Goal: Task Accomplishment & Management: Use online tool/utility

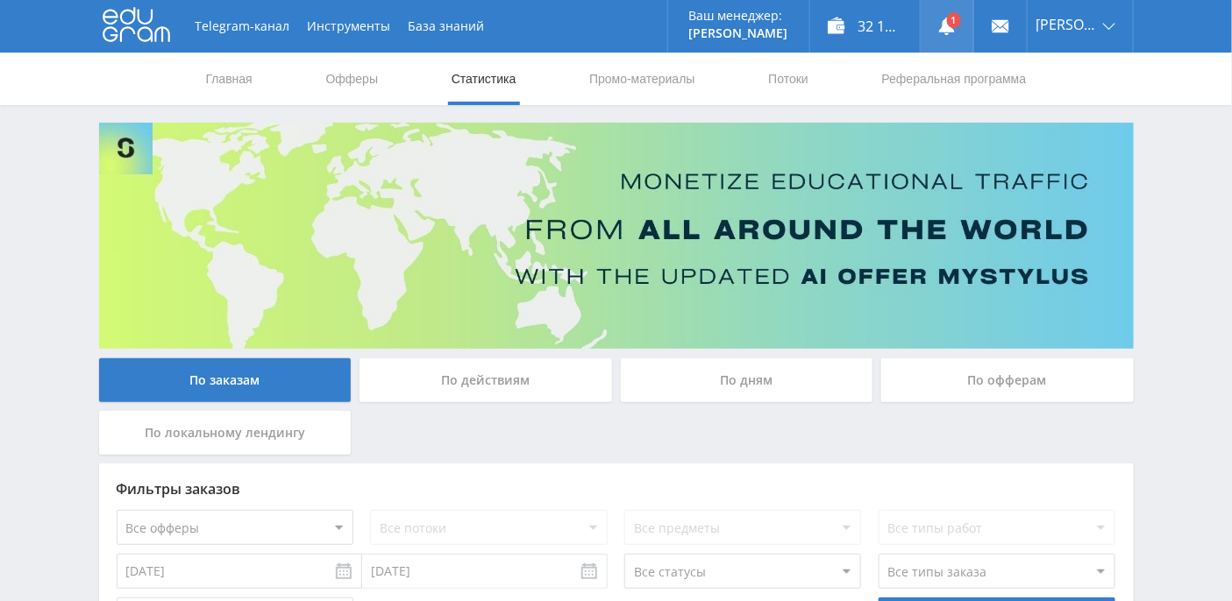
click at [955, 27] on use at bounding box center [947, 27] width 16 height 18
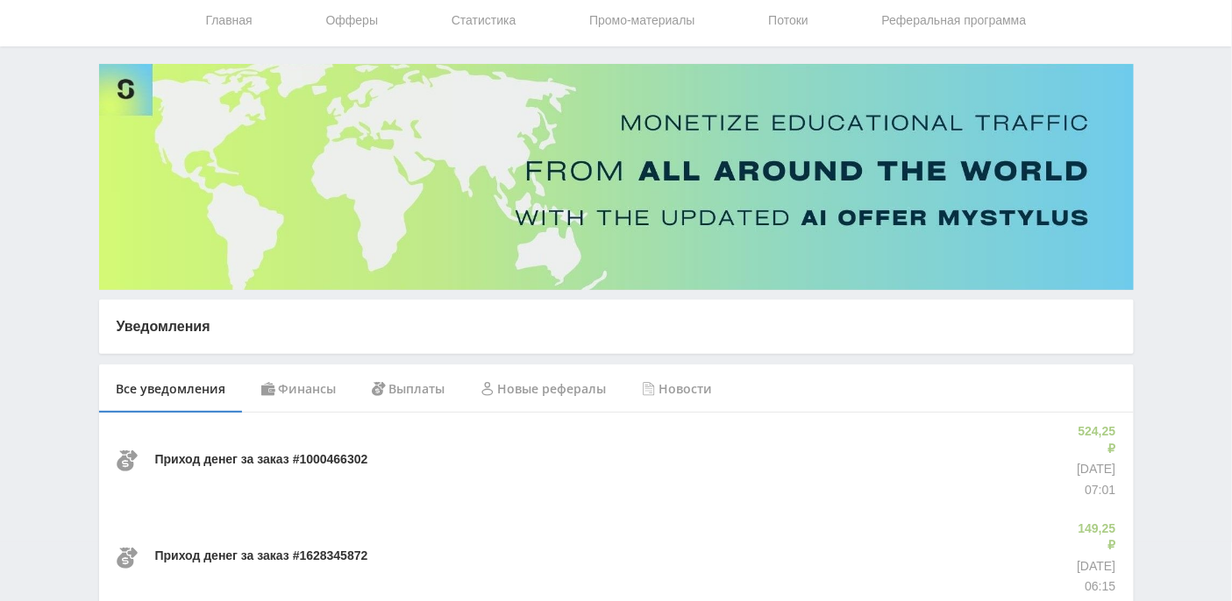
scroll to position [117, 0]
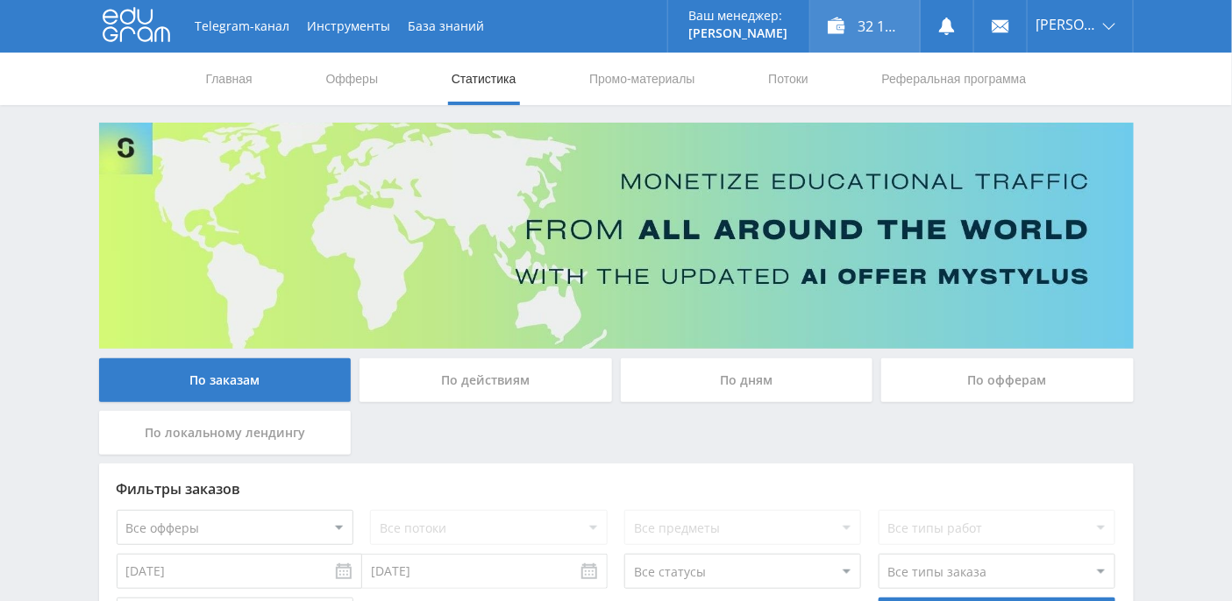
click at [901, 36] on div "32 108,71 ₽" at bounding box center [865, 26] width 110 height 53
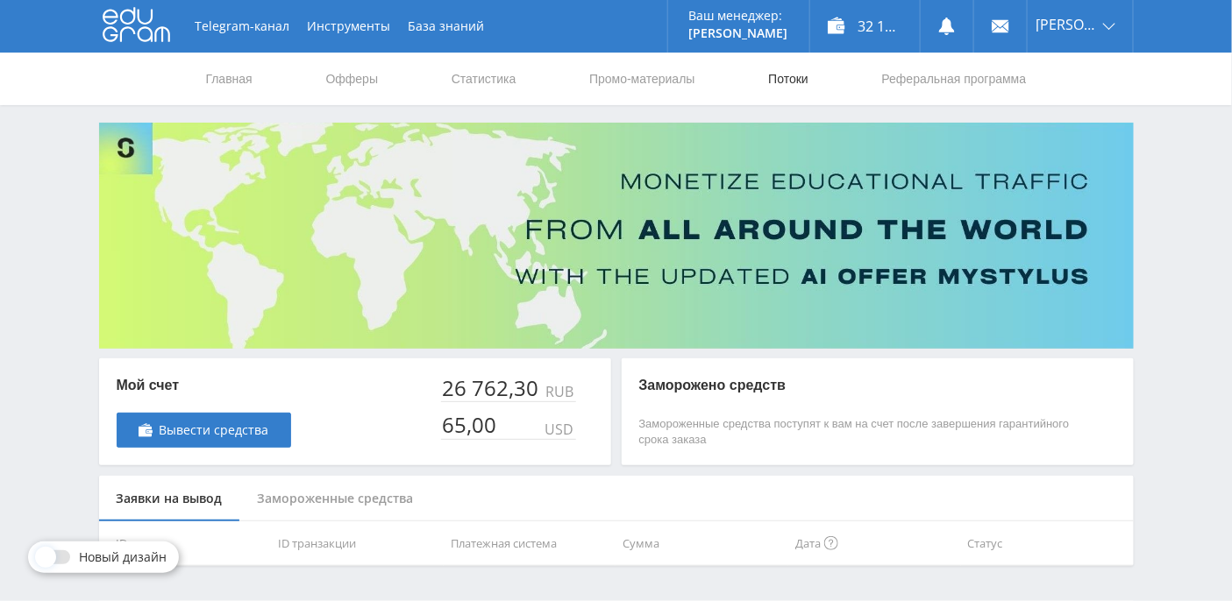
click at [802, 77] on link "Потоки" at bounding box center [788, 79] width 44 height 53
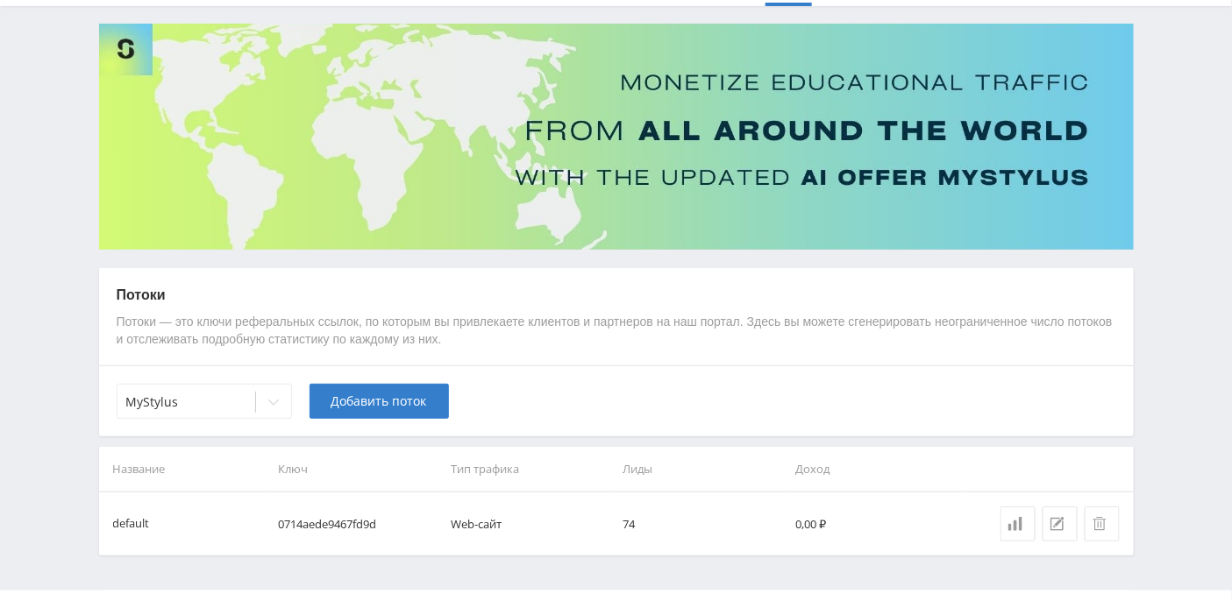
scroll to position [139, 0]
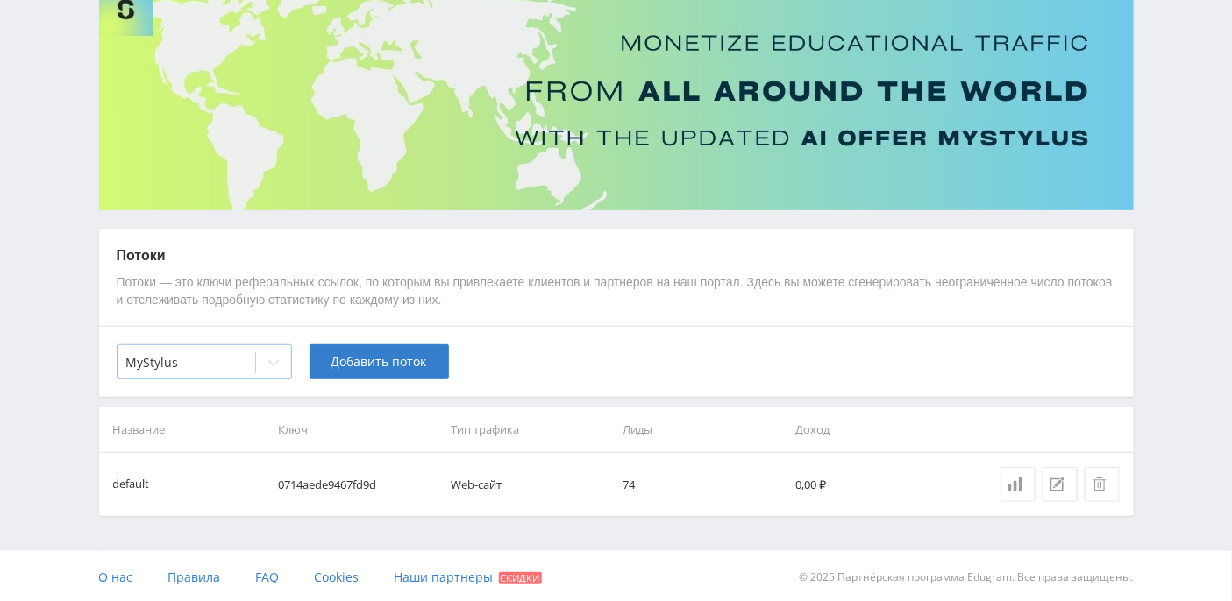
click at [278, 360] on icon at bounding box center [274, 363] width 14 height 14
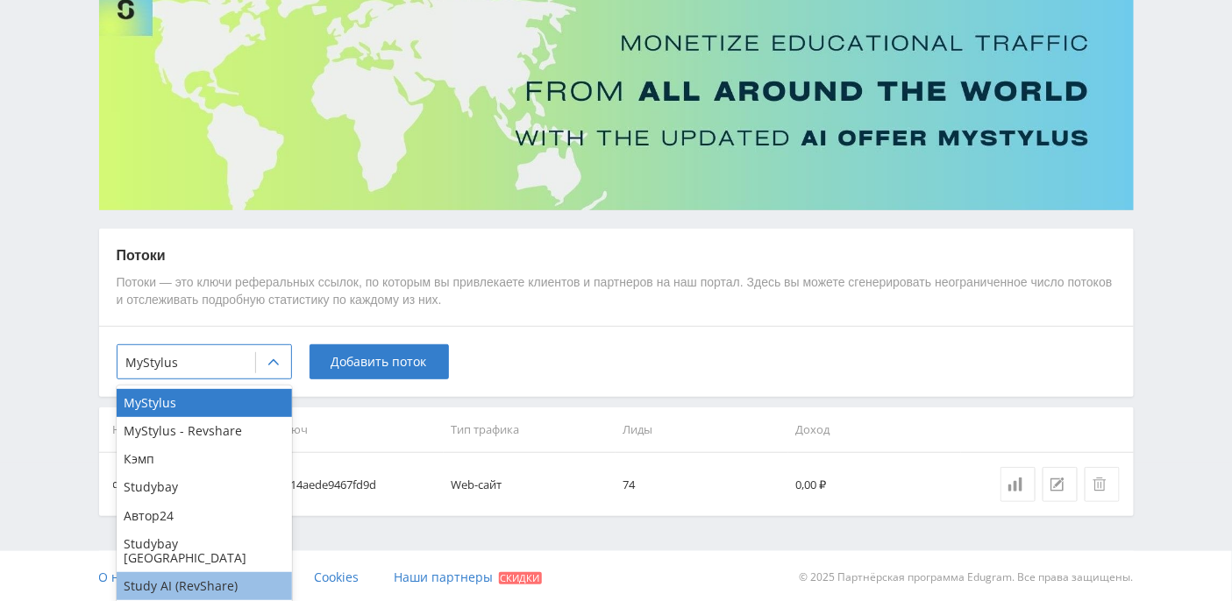
click at [231, 575] on div "Study AI (RevShare)" at bounding box center [204, 586] width 175 height 28
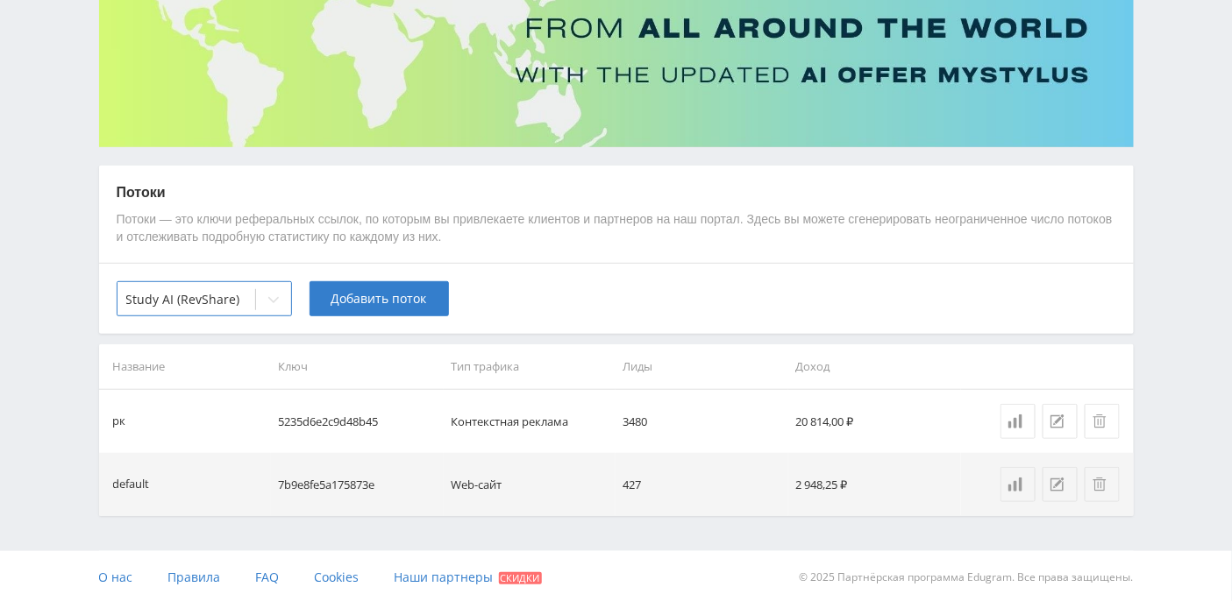
scroll to position [0, 0]
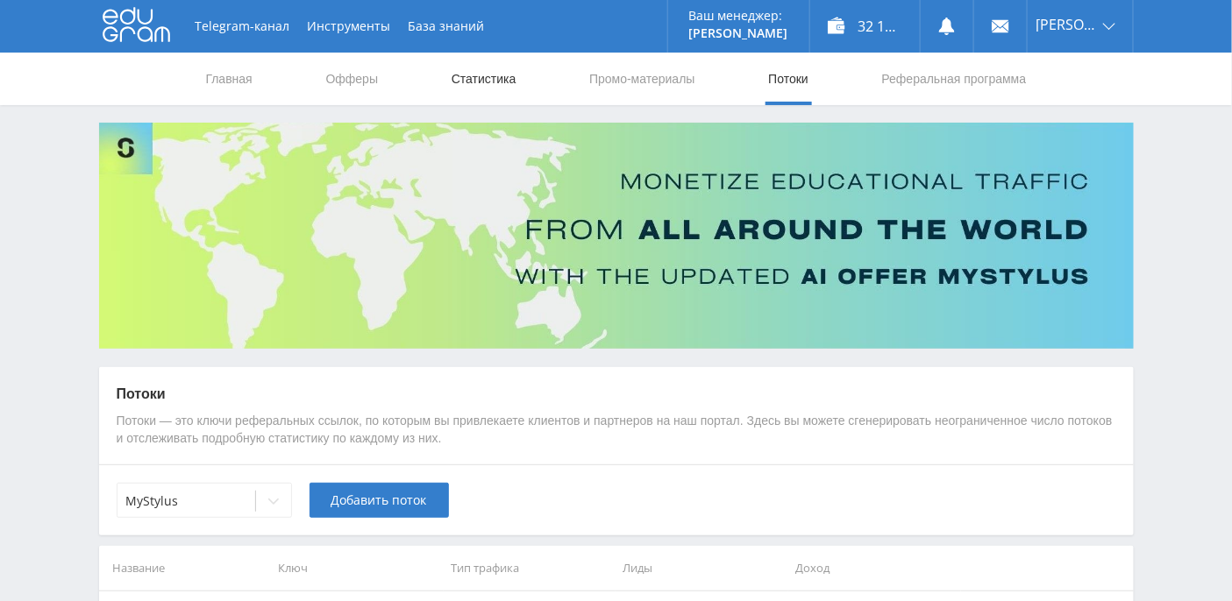
click at [459, 84] on link "Статистика" at bounding box center [484, 79] width 68 height 53
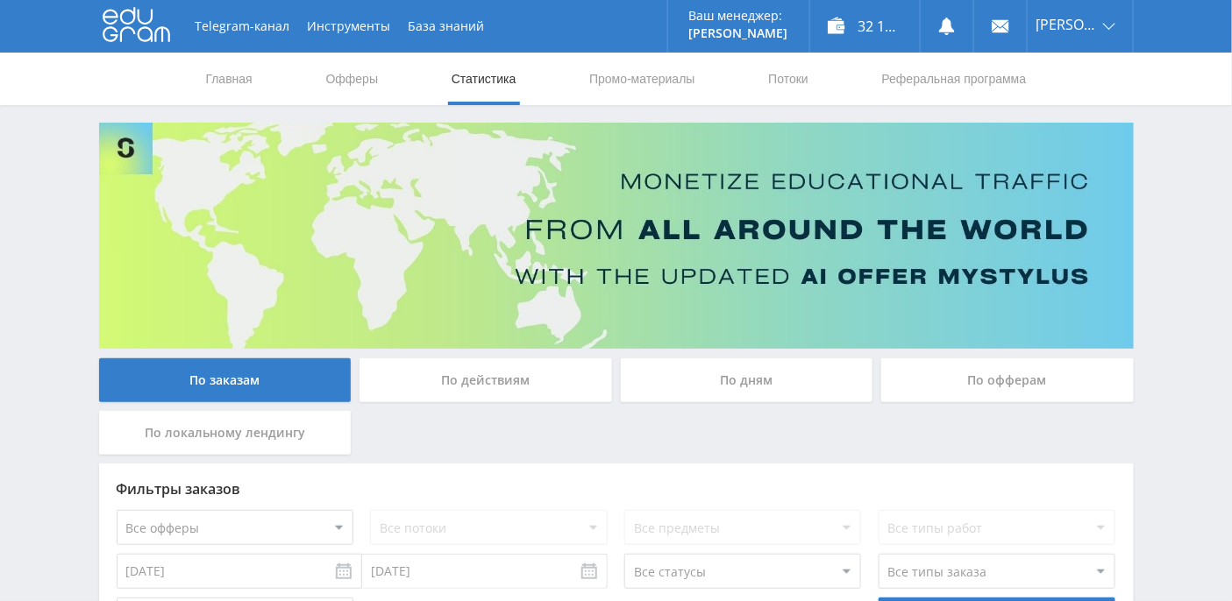
click at [756, 371] on div "По дням" at bounding box center [747, 381] width 252 height 44
click at [0, 0] on input "По дням" at bounding box center [0, 0] width 0 height 0
click at [612, 77] on link "Промо-материалы" at bounding box center [641, 79] width 109 height 53
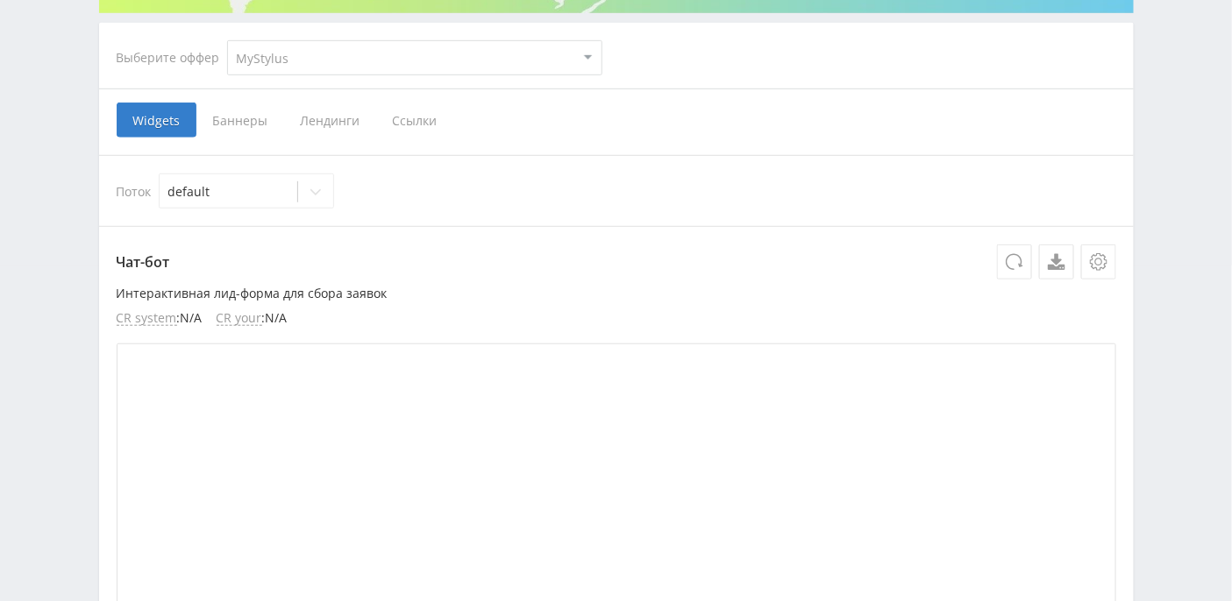
scroll to position [185, 0]
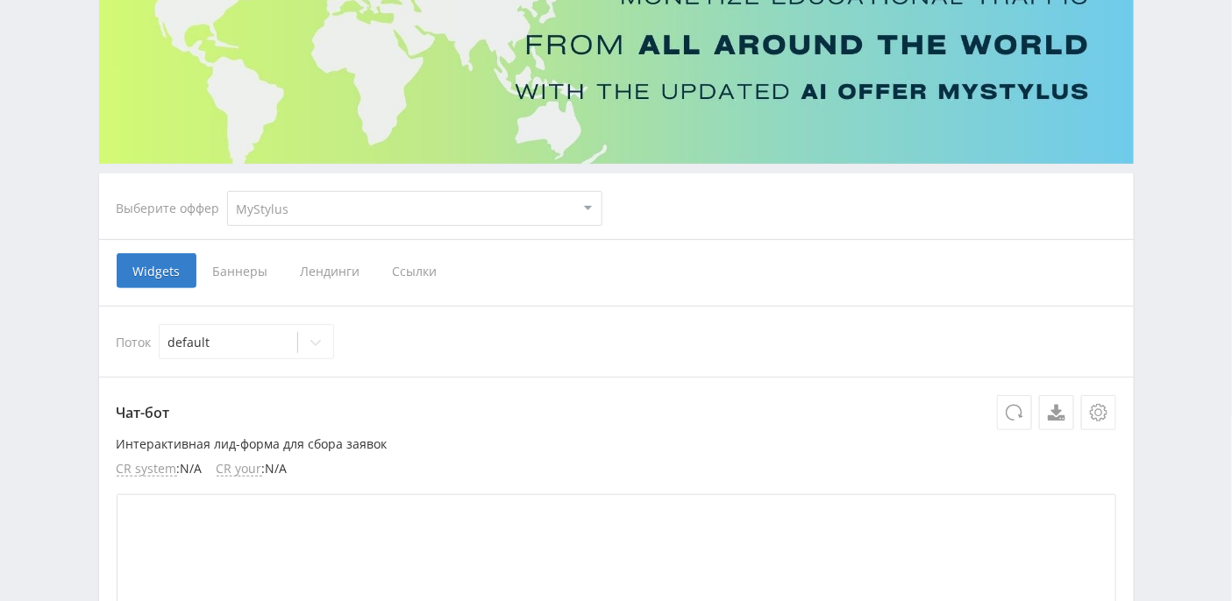
click at [466, 214] on select "MyStylus MyStylus - Revshare Кэмп Studybay Автор24 Studybay Brazil Study AI (Re…" at bounding box center [414, 208] width 375 height 35
select select "376"
click at [227, 191] on select "MyStylus MyStylus - Revshare Кэмп Studybay Автор24 Studybay Brazil Study AI (Re…" at bounding box center [414, 208] width 375 height 35
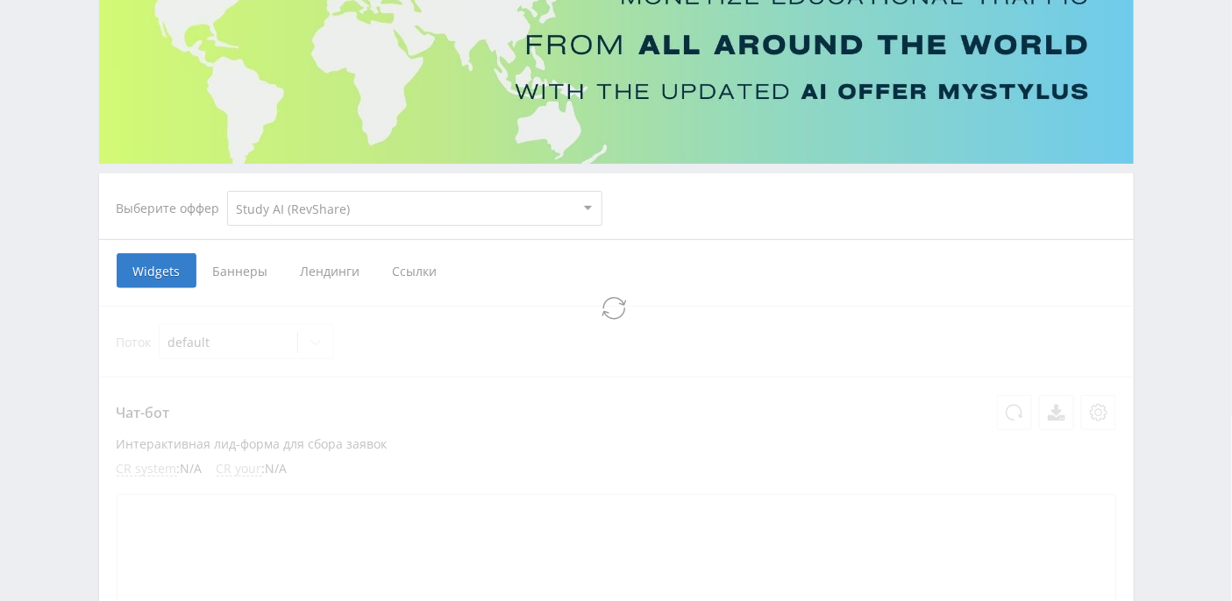
select select "376"
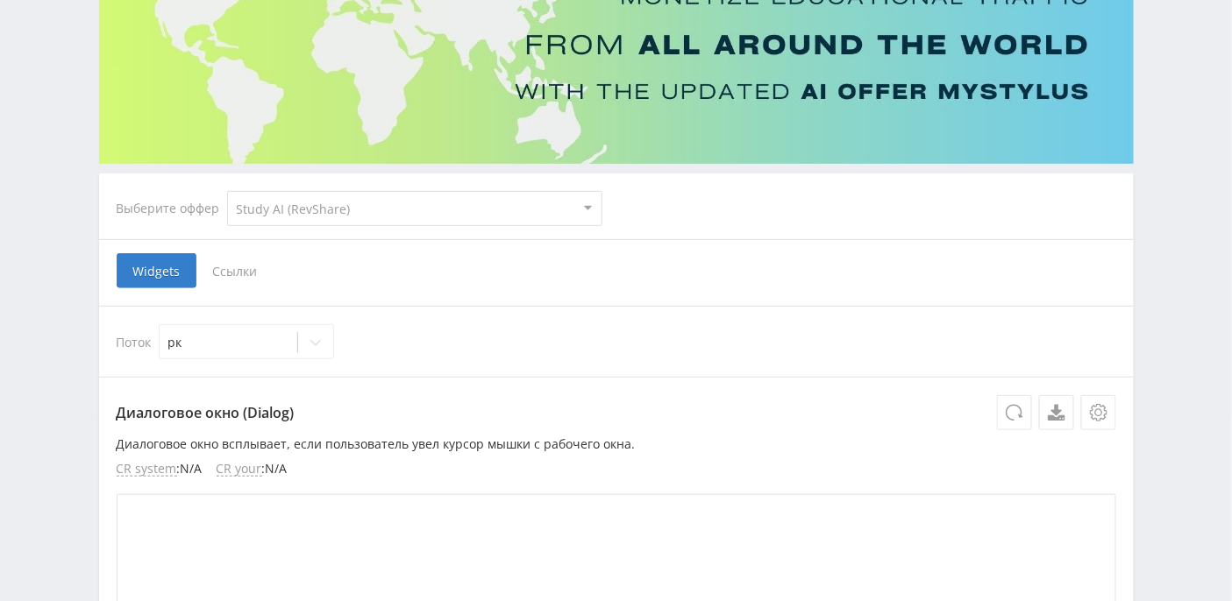
click at [210, 268] on span "Ссылки" at bounding box center [235, 270] width 78 height 35
click at [0, 0] on input "Ссылки" at bounding box center [0, 0] width 0 height 0
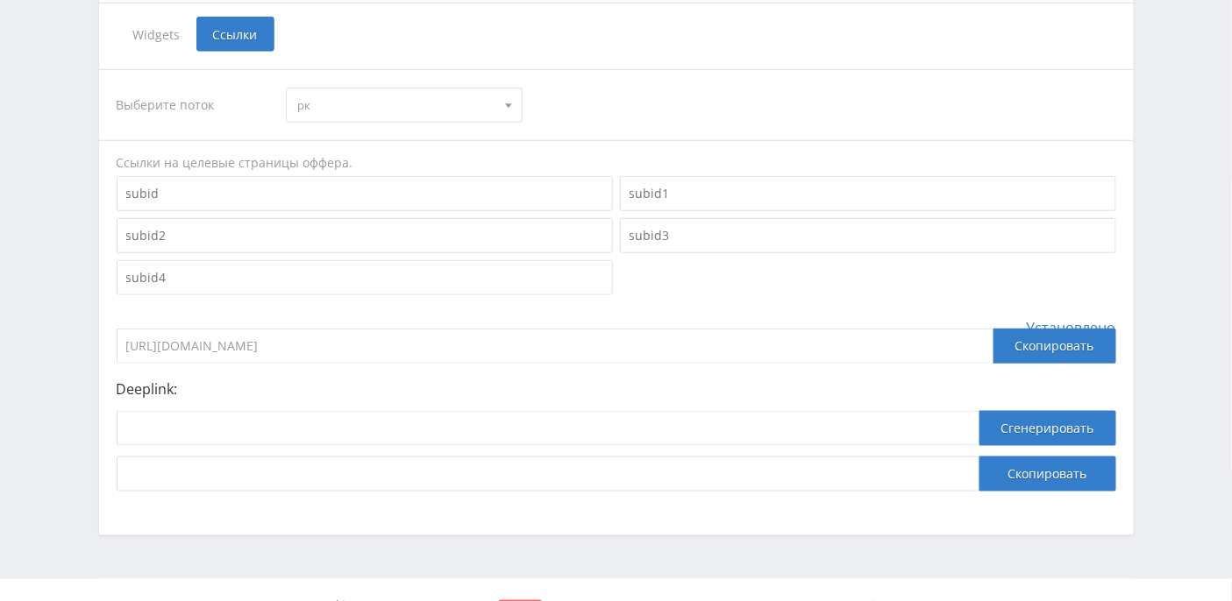
scroll to position [450, 0]
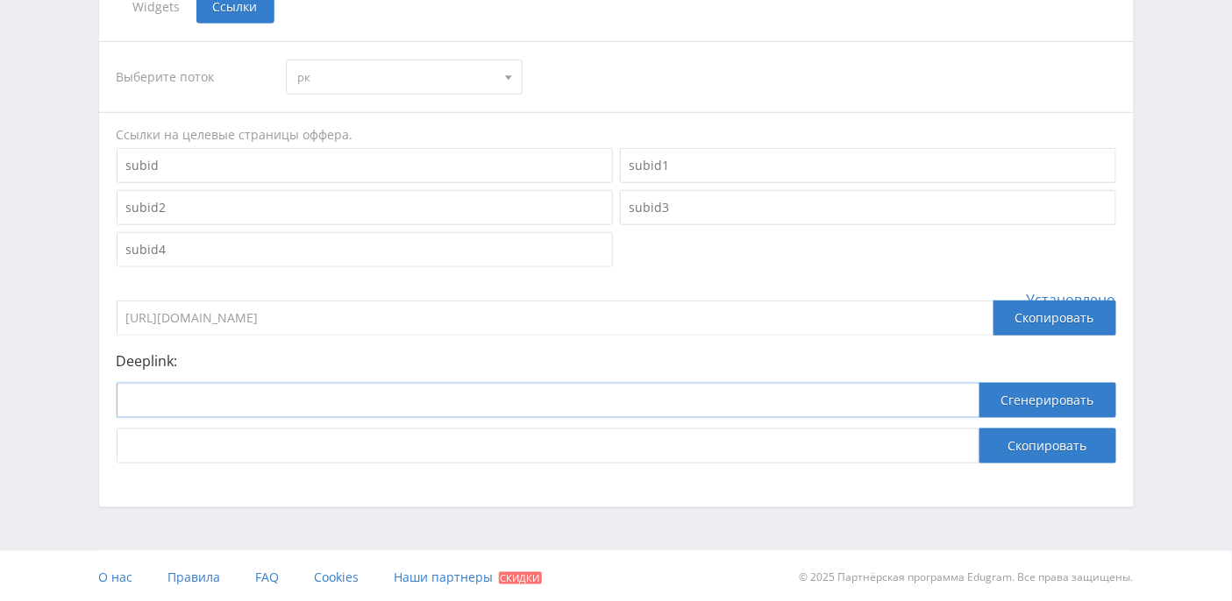
click at [260, 397] on input at bounding box center [548, 400] width 863 height 35
paste input "https://study24.ai/chat/a24_reshatel_toe_bot"
type input "https://study24.ai/chat/a24_reshatel_toe_bot"
click at [1049, 403] on button "Сгенерировать" at bounding box center [1047, 400] width 137 height 35
click at [1039, 405] on button "Сгенерировать" at bounding box center [1047, 400] width 137 height 35
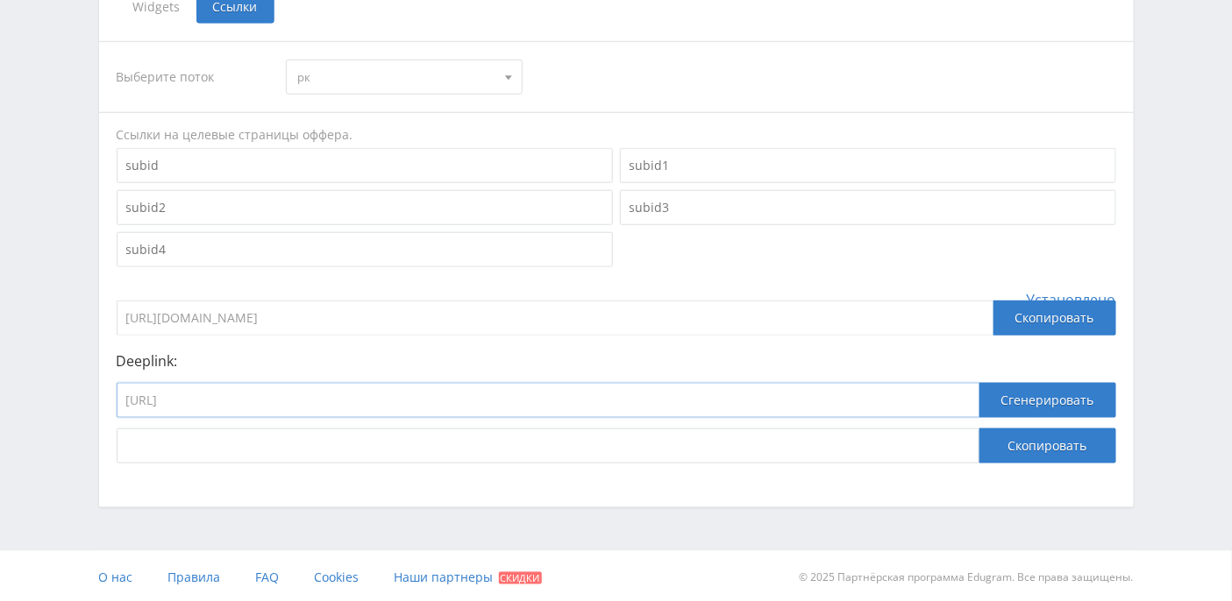
click at [444, 404] on input "https://study24.ai/chat/a24_reshatel_toe_bot" at bounding box center [548, 400] width 863 height 35
drag, startPoint x: 428, startPoint y: 393, endPoint x: 49, endPoint y: 379, distance: 379.0
click at [49, 379] on div "Telegram-канал Инструменты База знаний Ваш менеджер: Alex Alex Online @edugram_…" at bounding box center [616, 77] width 1232 height 1054
paste input "https://study24.ai/chat/a24_reshatel_toe_bot"
type input "https://study24.ai/chat/a24_reshatel_toe_bot"
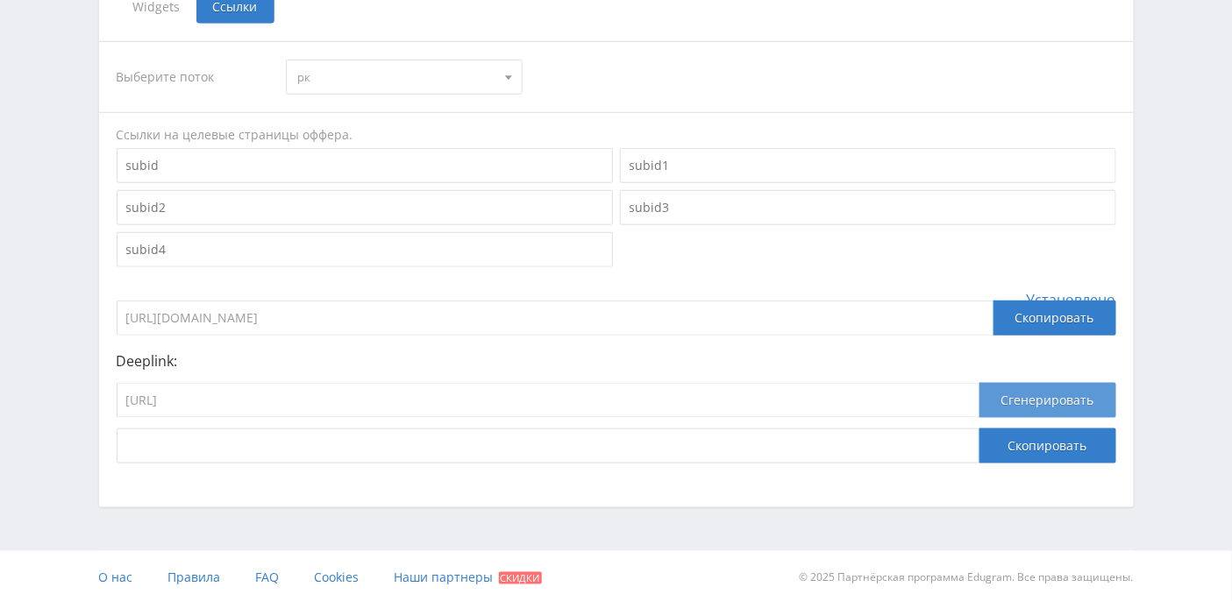
click at [1052, 394] on button "Сгенерировать" at bounding box center [1047, 400] width 137 height 35
drag, startPoint x: 870, startPoint y: 443, endPoint x: 0, endPoint y: 444, distance: 869.7
click at [0, 444] on div "Telegram-канал Инструменты База знаний Ваш менеджер: Alex Alex Online @edugram_…" at bounding box center [616, 77] width 1232 height 1054
click at [791, 444] on input "https://eduforms.org/?rid=5235d6e2c9d48b45&ulp=https%3A%2F%2Fstudy24.ai%2Fchat%…" at bounding box center [548, 446] width 863 height 35
drag, startPoint x: 814, startPoint y: 445, endPoint x: 116, endPoint y: 459, distance: 698.0
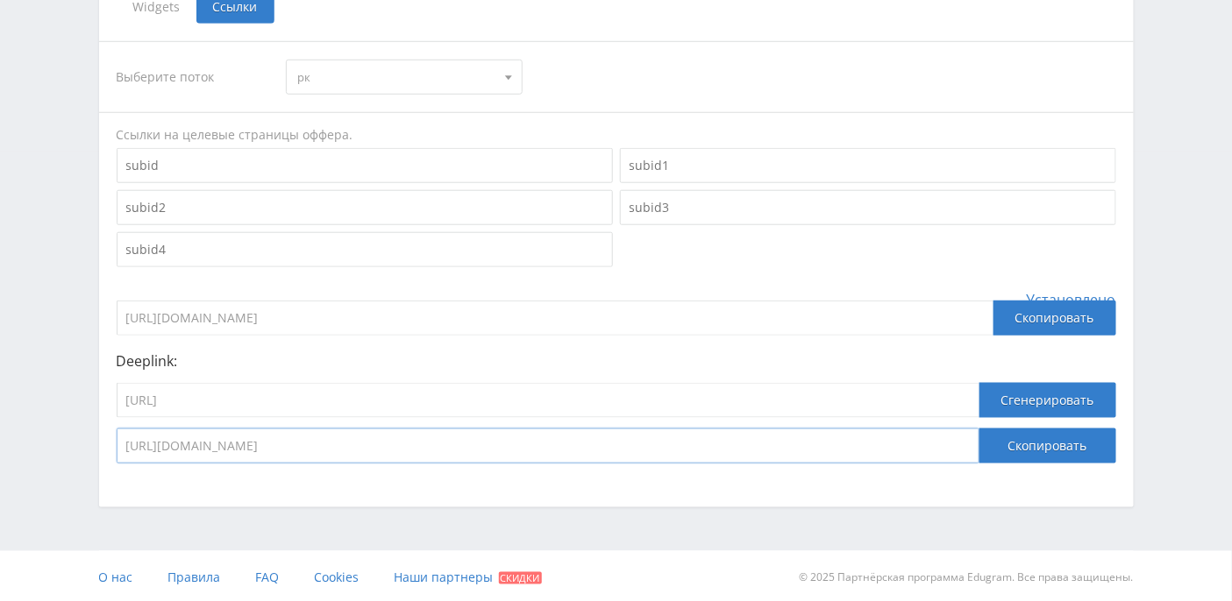
click at [117, 459] on input "https://eduforms.org/?rid=5235d6e2c9d48b45&ulp=https%3A%2F%2Fstudy24.ai%2Fchat%…" at bounding box center [548, 446] width 863 height 35
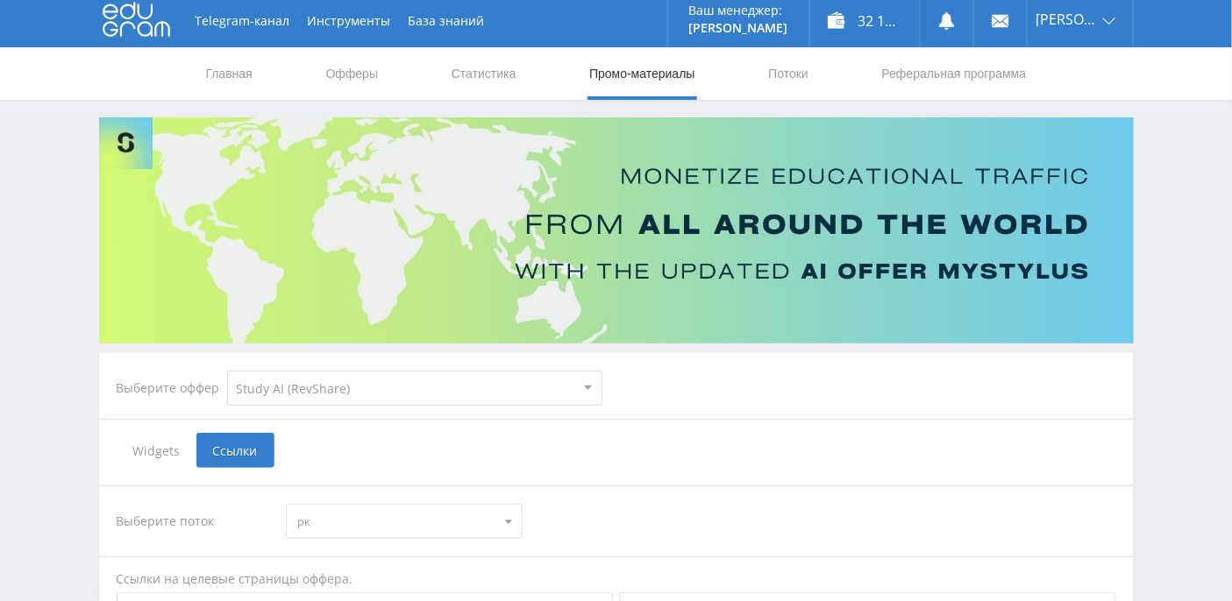
scroll to position [0, 0]
